Goal: Find specific page/section: Find specific page/section

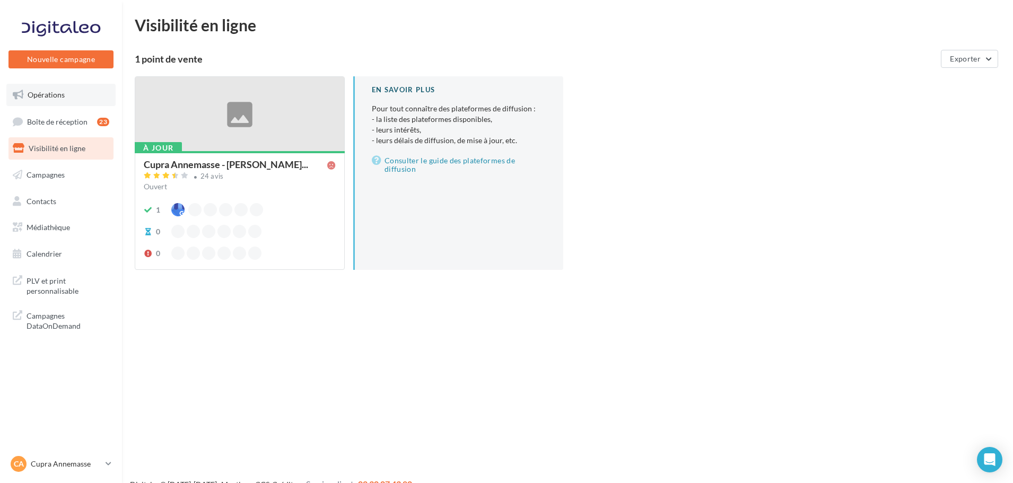
click at [60, 90] on span "Opérations" at bounding box center [46, 94] width 37 height 9
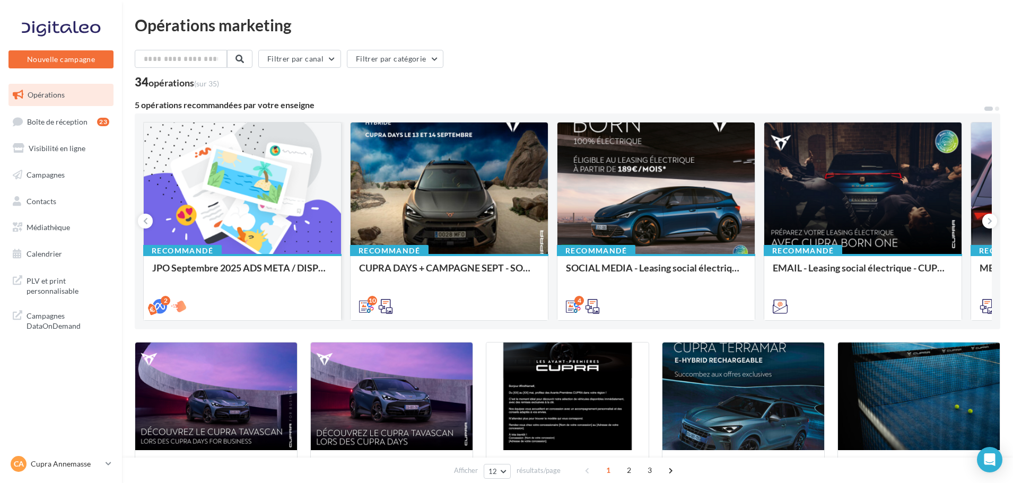
click at [241, 174] on div at bounding box center [242, 189] width 197 height 133
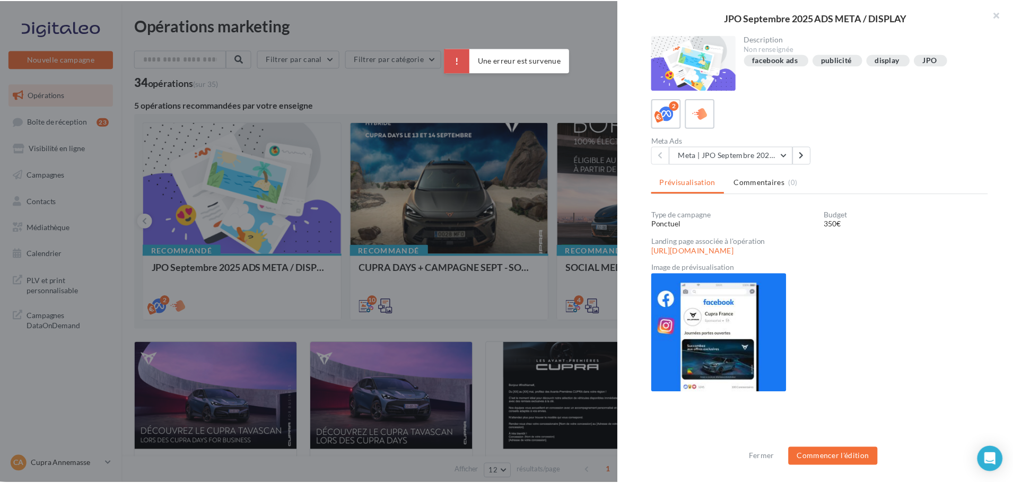
scroll to position [1, 0]
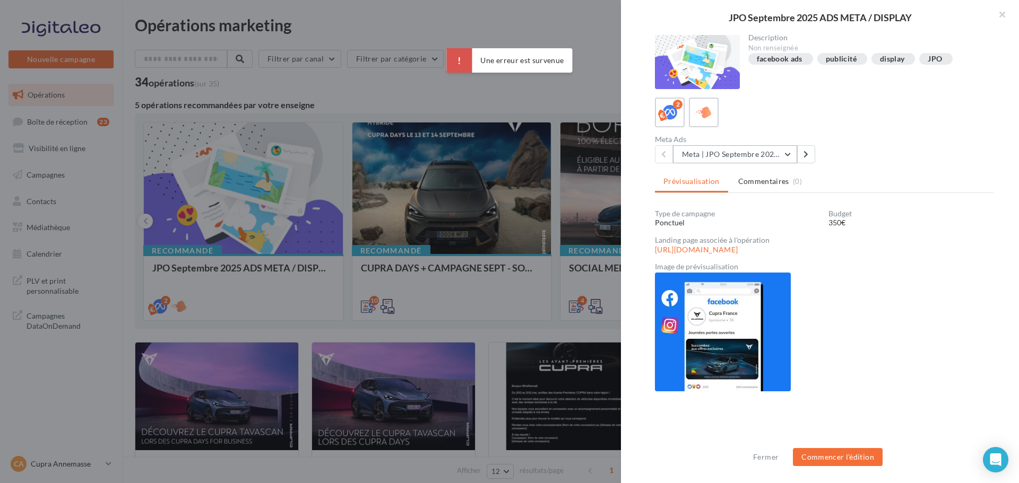
click at [789, 157] on button "Meta | JPO Septembre 2025 | Drive to store" at bounding box center [735, 154] width 124 height 18
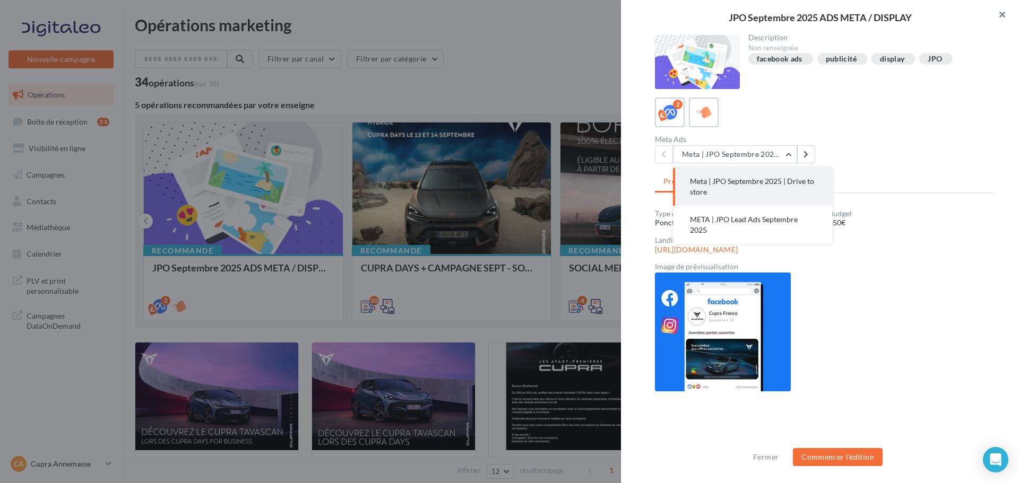
click at [1012, 19] on button "button" at bounding box center [997, 16] width 42 height 32
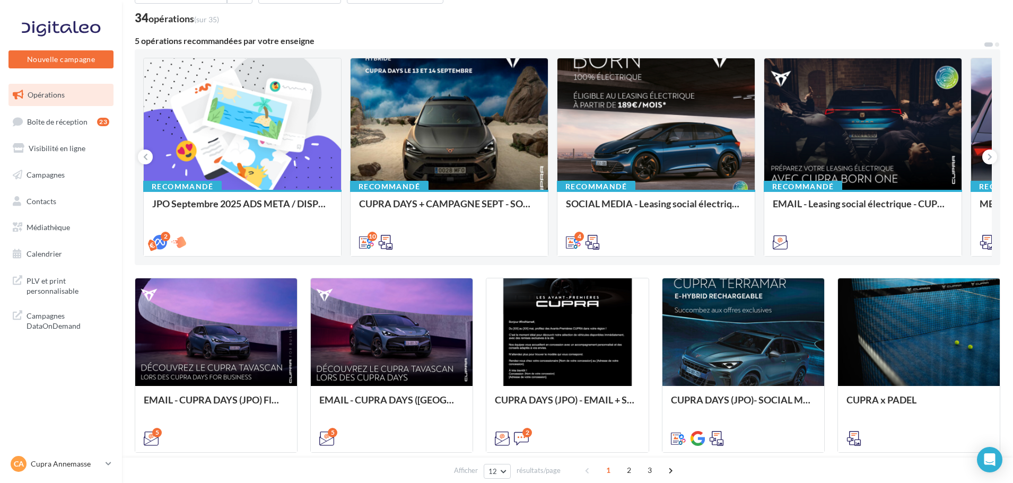
scroll to position [0, 0]
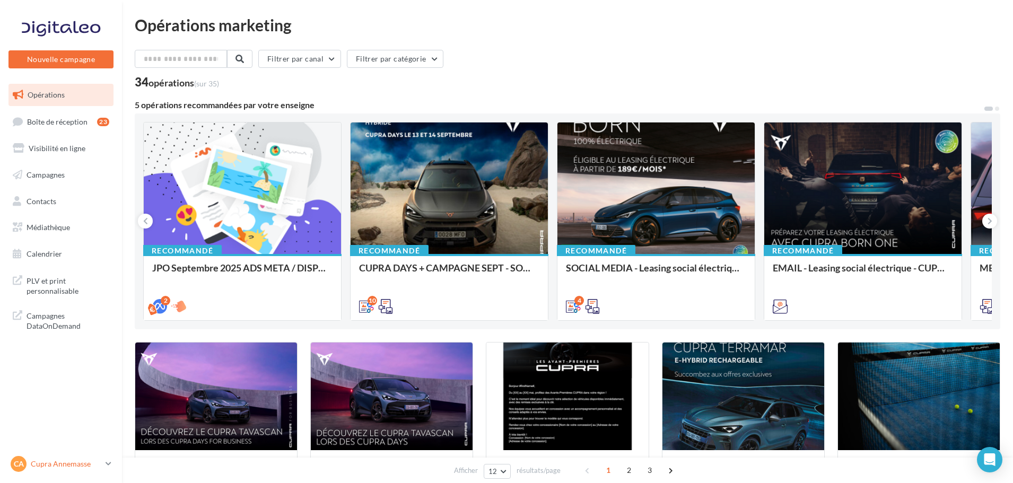
click at [107, 468] on icon at bounding box center [109, 463] width 6 height 9
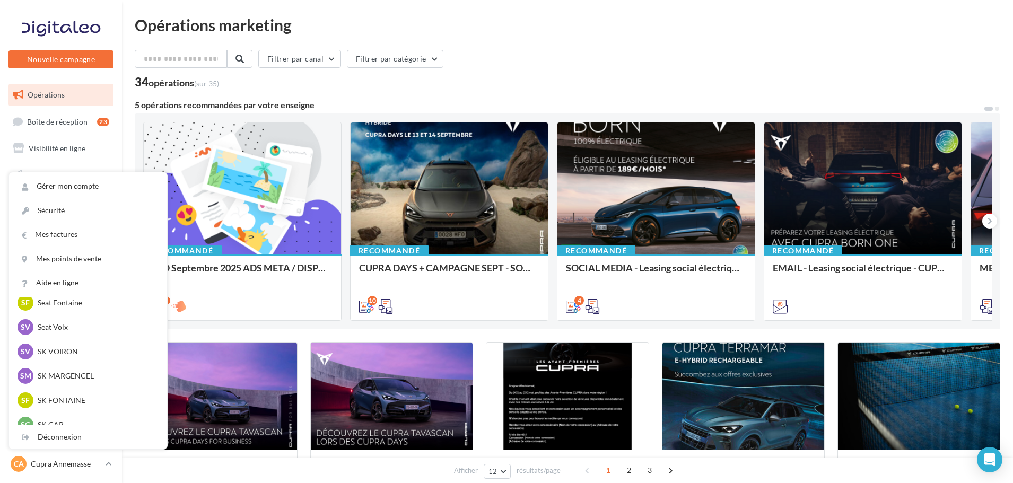
scroll to position [415, 0]
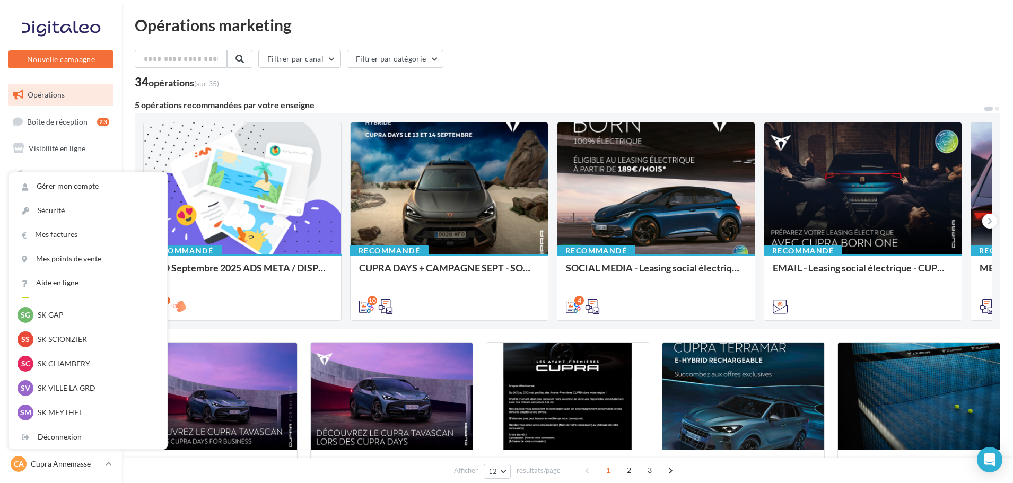
click at [148, 470] on div "Afficher 12 12 24 48 96 résultats/page 1 2 3" at bounding box center [567, 470] width 891 height 25
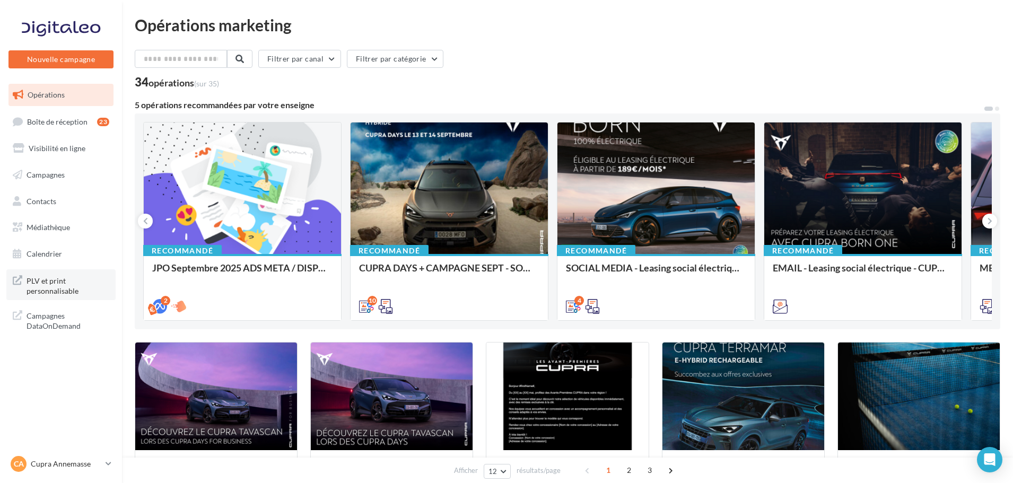
click at [48, 284] on span "PLV et print personnalisable" at bounding box center [68, 285] width 83 height 23
